Goal: Task Accomplishment & Management: Manage account settings

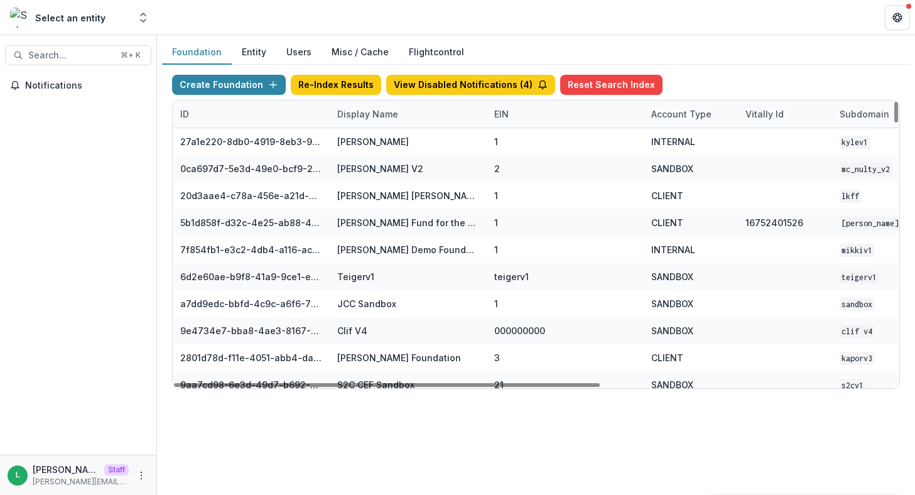
click at [357, 114] on div "Display Name" at bounding box center [368, 113] width 76 height 13
click at [360, 142] on input at bounding box center [407, 142] width 151 height 20
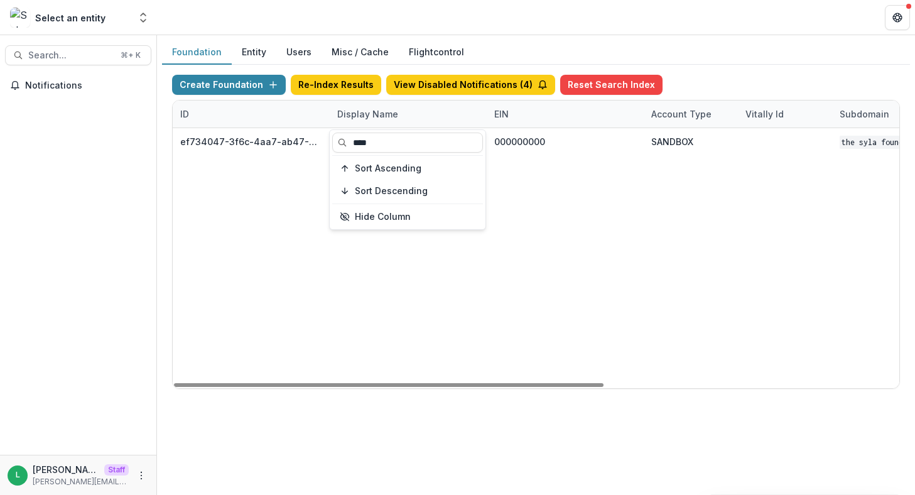
type input "****"
click at [316, 299] on div "ef734047-3f6c-4aa7-ab47-0fe093e0a055 The Syla Foundation Workflow Sandbox 00000…" at bounding box center [785, 258] width 1224 height 260
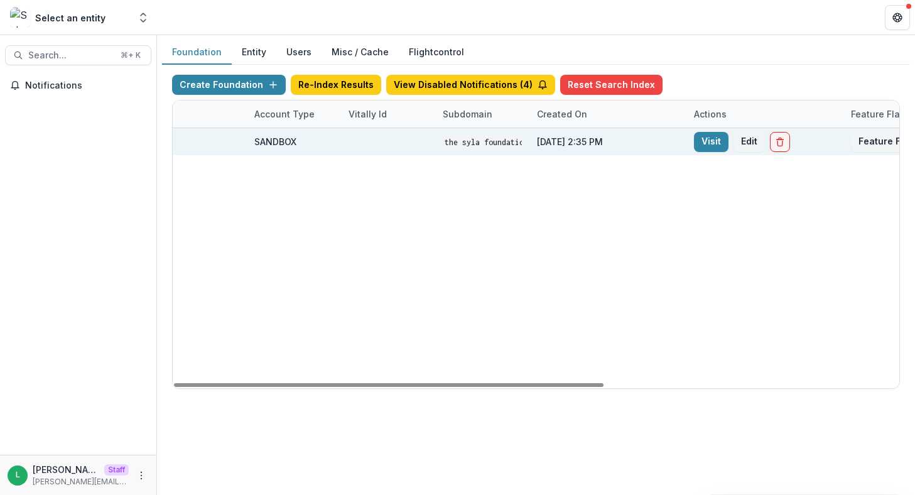
scroll to position [0, 419]
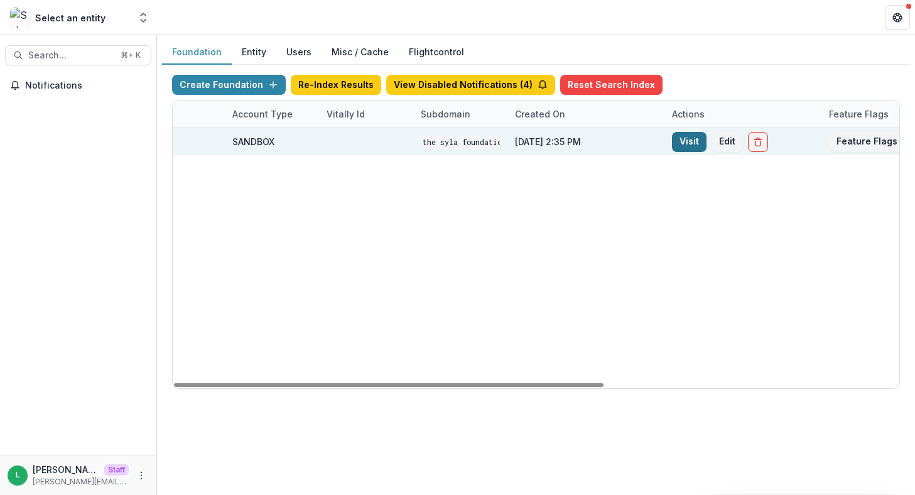
click at [695, 142] on link "Visit" at bounding box center [689, 142] width 35 height 20
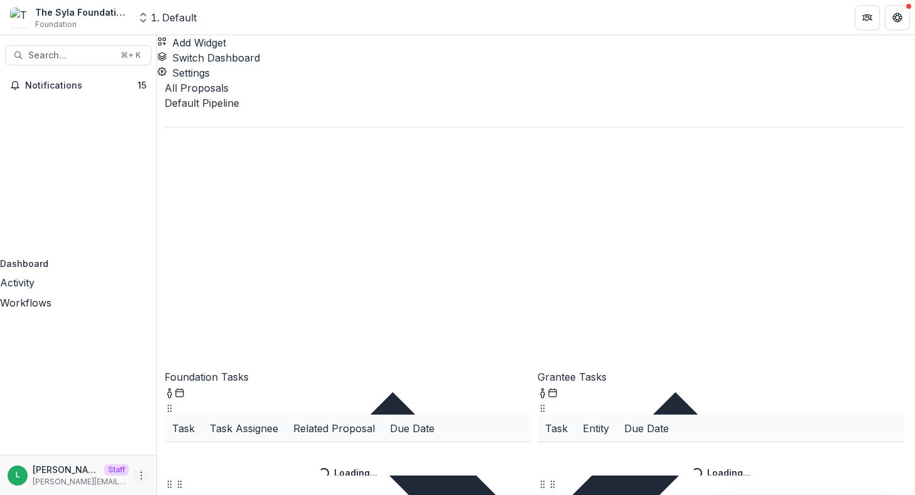
click at [136, 472] on icon "More" at bounding box center [141, 475] width 10 height 10
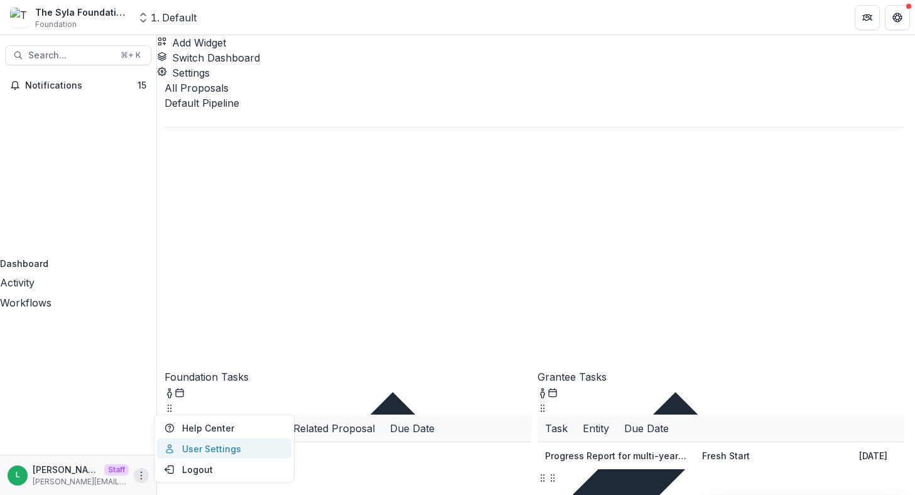
click at [225, 446] on link "User Settings" at bounding box center [224, 448] width 134 height 21
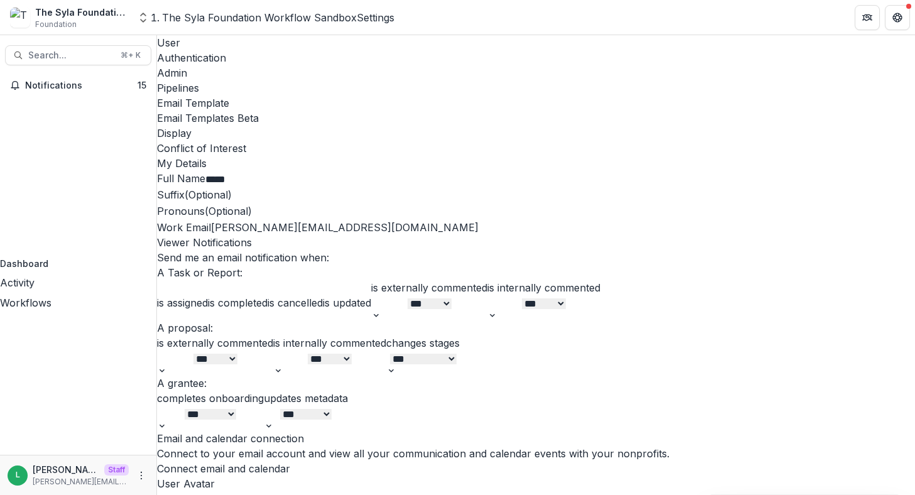
click at [211, 234] on label "Work Email" at bounding box center [184, 227] width 54 height 13
click at [289, 65] on div "Admin" at bounding box center [536, 72] width 758 height 15
